Goal: Check status

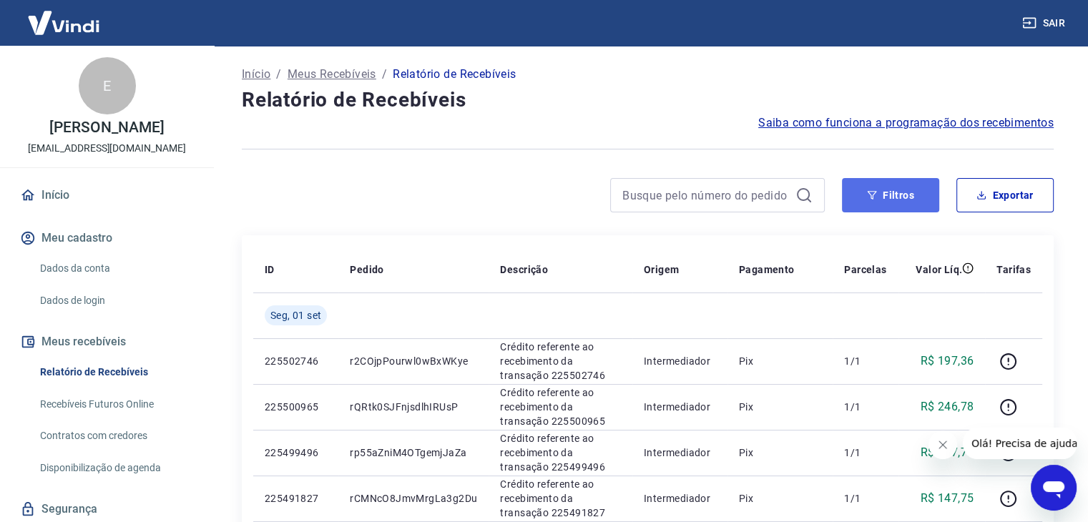
click at [879, 192] on button "Filtros" at bounding box center [890, 195] width 97 height 34
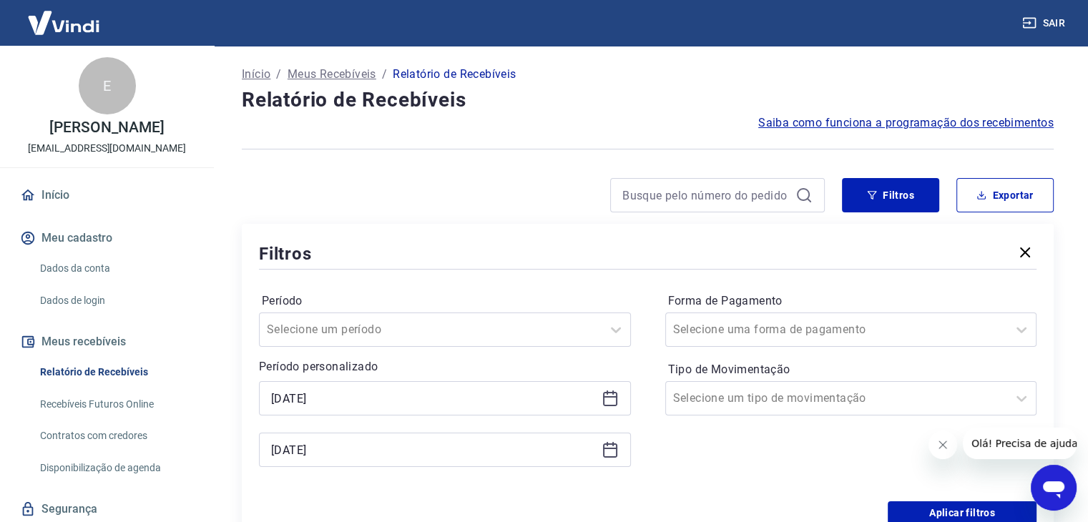
click at [615, 397] on icon at bounding box center [610, 396] width 14 height 1
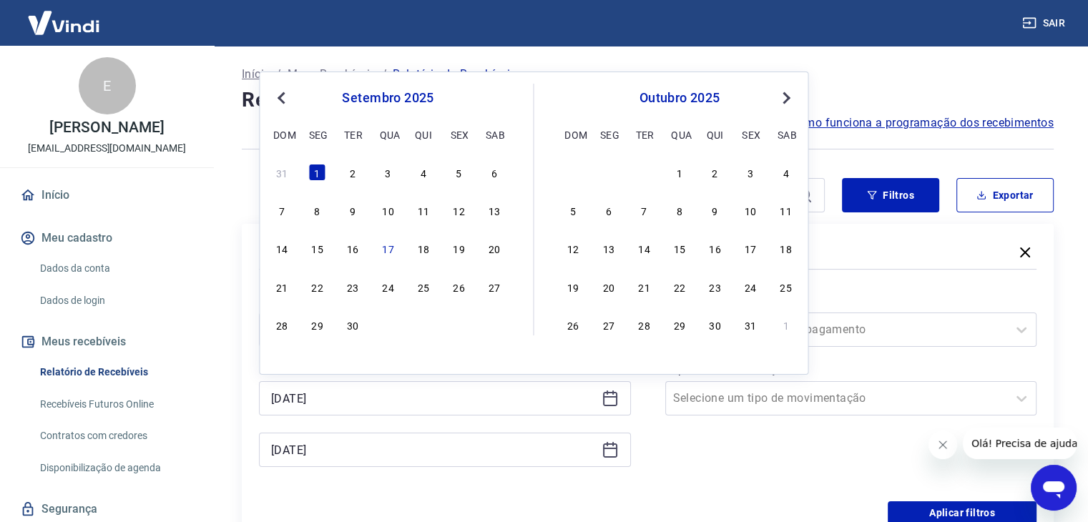
drag, startPoint x: 347, startPoint y: 165, endPoint x: 364, endPoint y: 178, distance: 21.9
click at [348, 165] on div "2" at bounding box center [352, 172] width 17 height 17
type input "[DATE]"
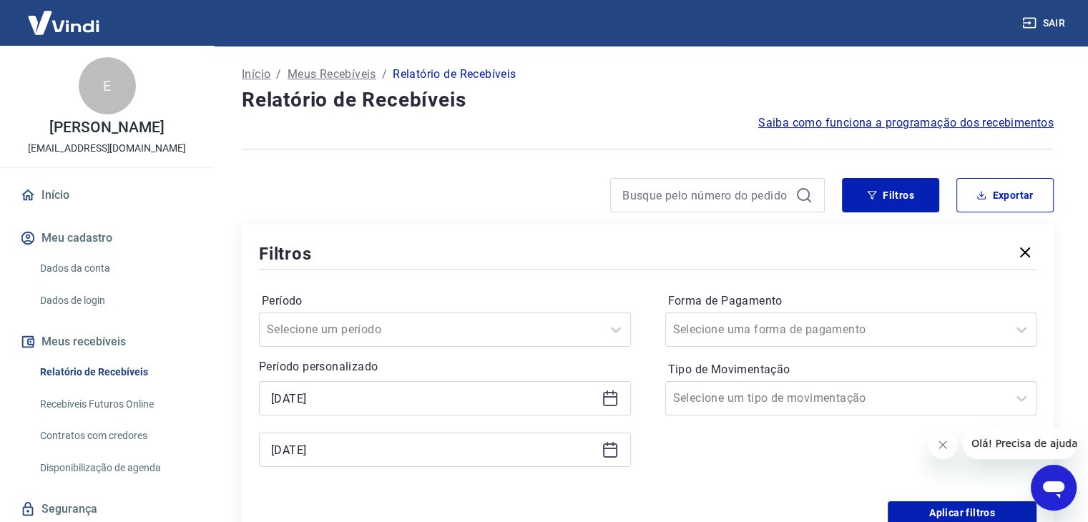
click at [609, 449] on icon at bounding box center [610, 448] width 14 height 1
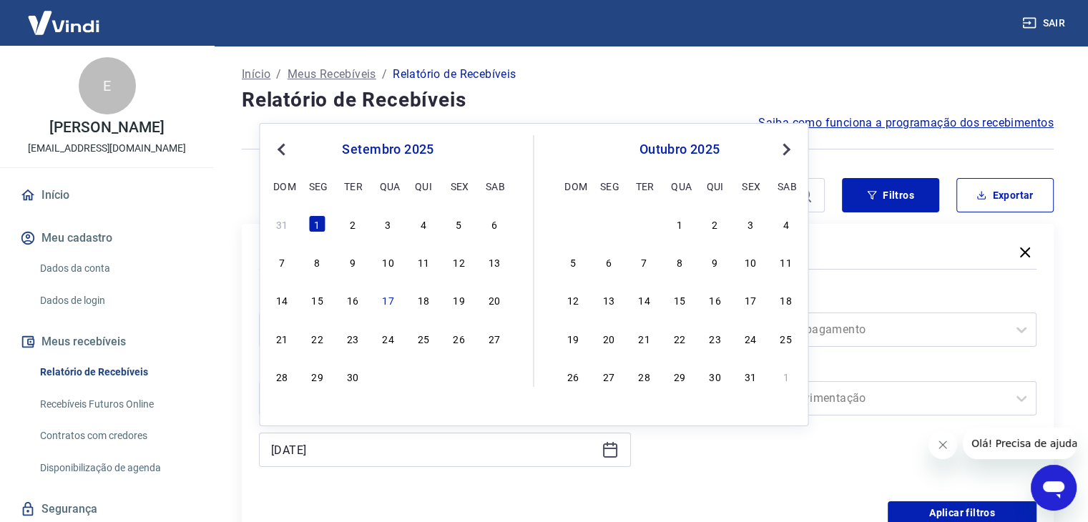
click at [362, 217] on div "31 1 2 3 4 5 6" at bounding box center [387, 223] width 233 height 21
click at [356, 220] on div "2" at bounding box center [352, 223] width 17 height 17
type input "[DATE]"
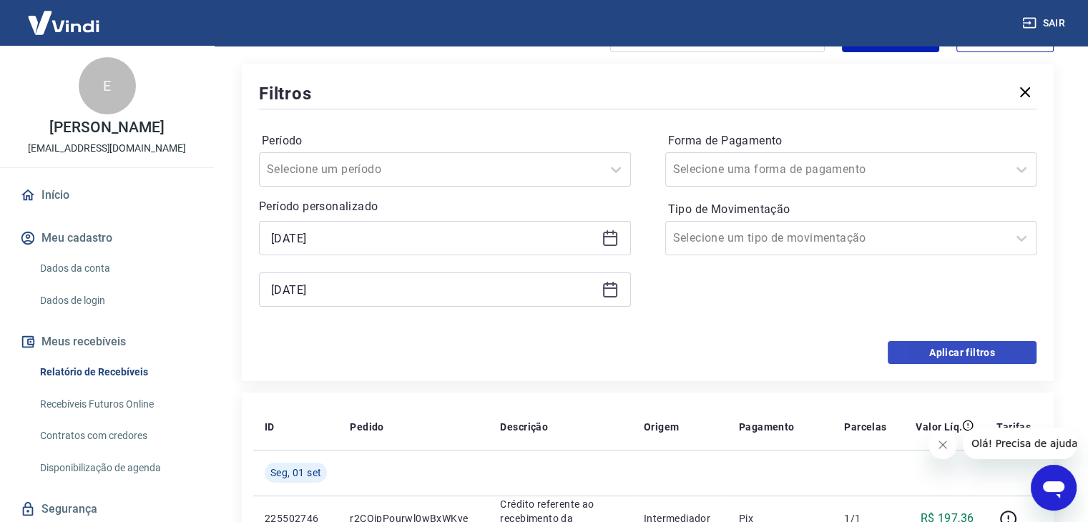
scroll to position [215, 0]
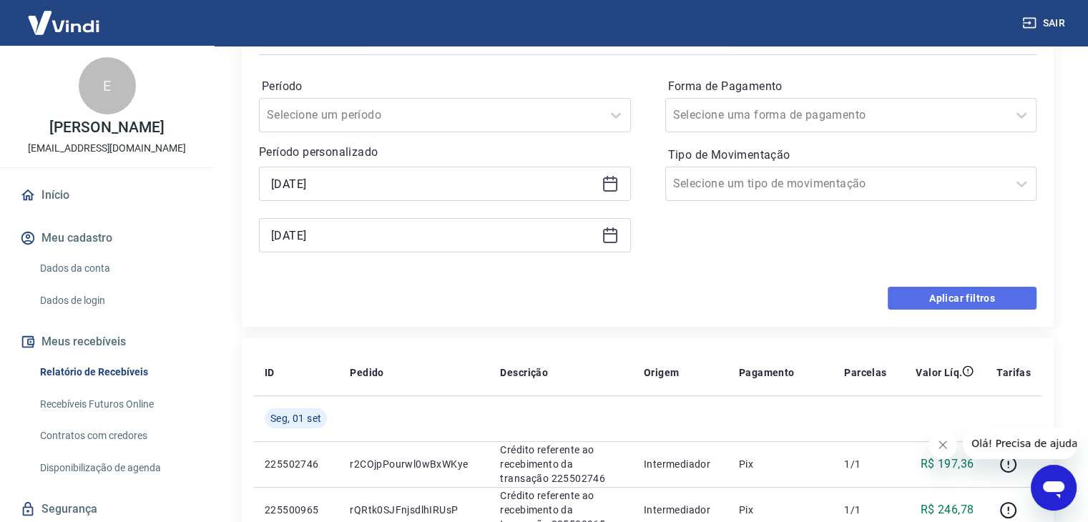
click at [920, 299] on button "Aplicar filtros" at bounding box center [962, 298] width 149 height 23
